Goal: Check status: Check status

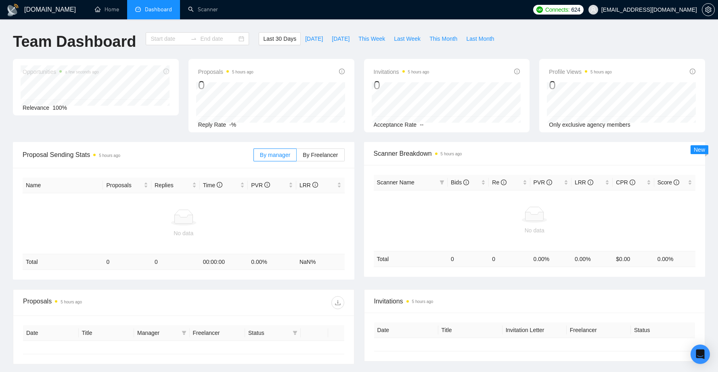
type input "[DATE]"
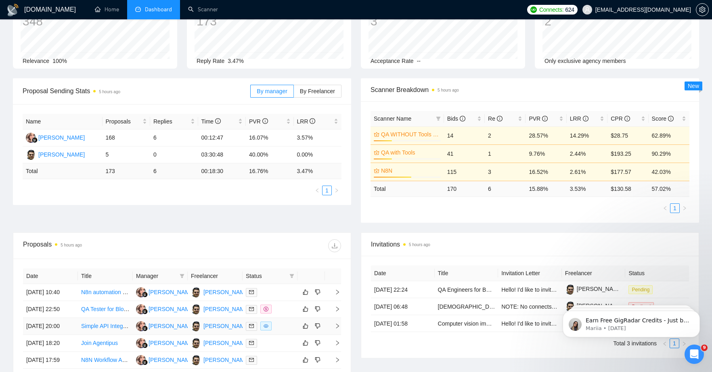
click at [264, 328] on icon "eye" at bounding box center [265, 326] width 5 height 5
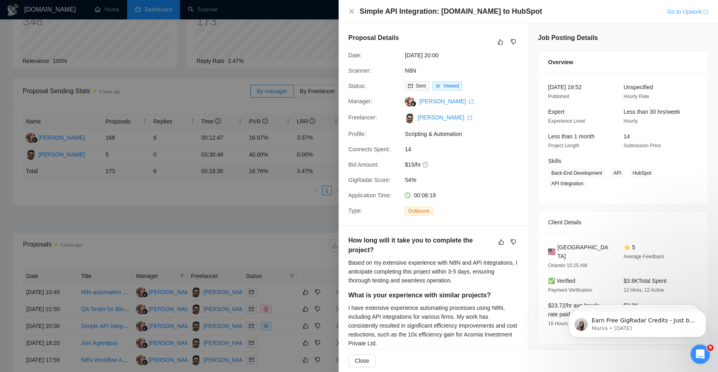
click at [685, 10] on link "Go to Upwork" at bounding box center [687, 11] width 41 height 6
